Goal: Check status: Check status

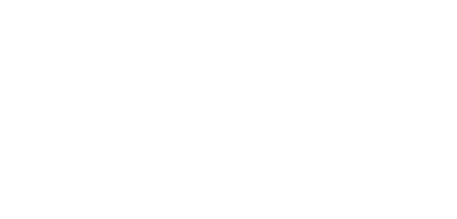
select select "es"
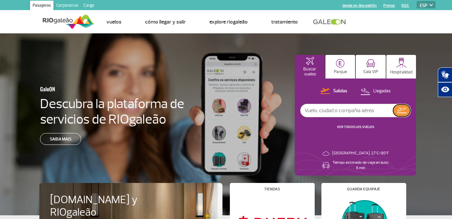
click at [400, 112] on img at bounding box center [401, 110] width 9 height 6
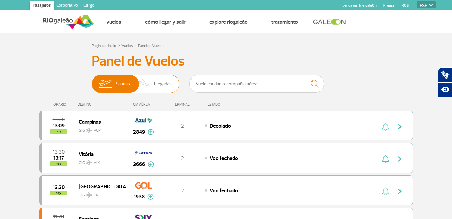
click at [121, 86] on span "Salidas" at bounding box center [123, 83] width 14 height 17
click at [91, 80] on input "[PERSON_NAME]" at bounding box center [91, 80] width 0 height 0
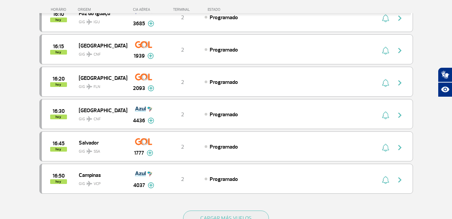
scroll to position [568, 0]
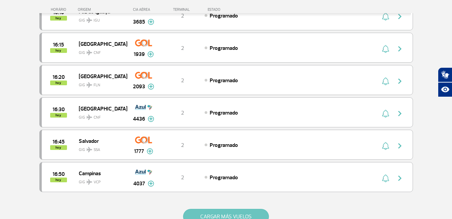
click at [249, 214] on button "CARGAR MÁS VUELOS" at bounding box center [226, 216] width 86 height 15
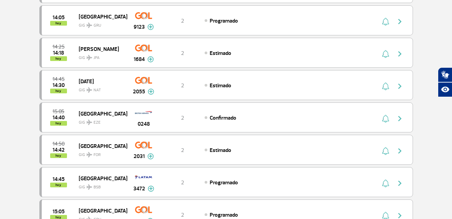
scroll to position [0, 0]
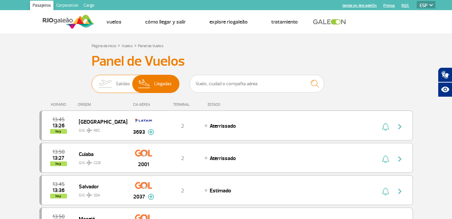
click at [120, 84] on span "Salidas" at bounding box center [123, 83] width 14 height 17
click at [91, 80] on input "[PERSON_NAME]" at bounding box center [91, 80] width 0 height 0
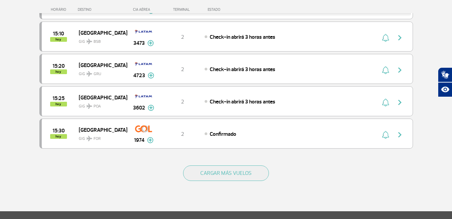
scroll to position [602, 0]
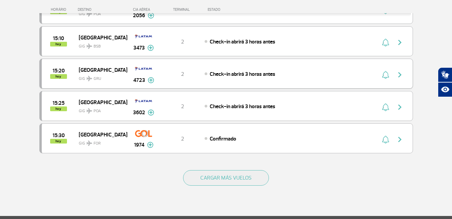
click at [301, 78] on div "15:20 hoy [GEOGRAPHIC_DATA] GIG GRU 4723 2 Check-in abrirá 3 horas antes Parcer…" at bounding box center [225, 74] width 373 height 30
click at [263, 74] on span "Check-in abrirá 3 horas antes" at bounding box center [243, 74] width 66 height 7
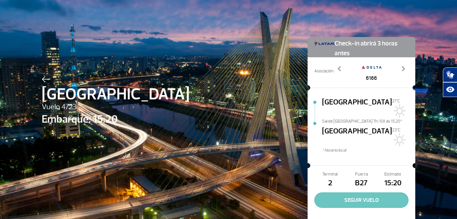
click at [339, 192] on button "SEGUIR VUELO" at bounding box center [361, 199] width 94 height 15
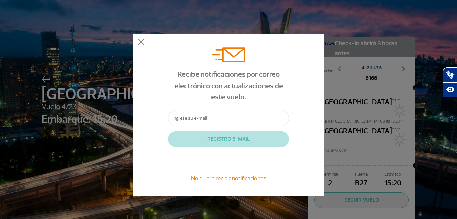
click at [243, 180] on span "No quiero recibir notificaciones" at bounding box center [228, 177] width 75 height 7
